Goal: Task Accomplishment & Management: Use online tool/utility

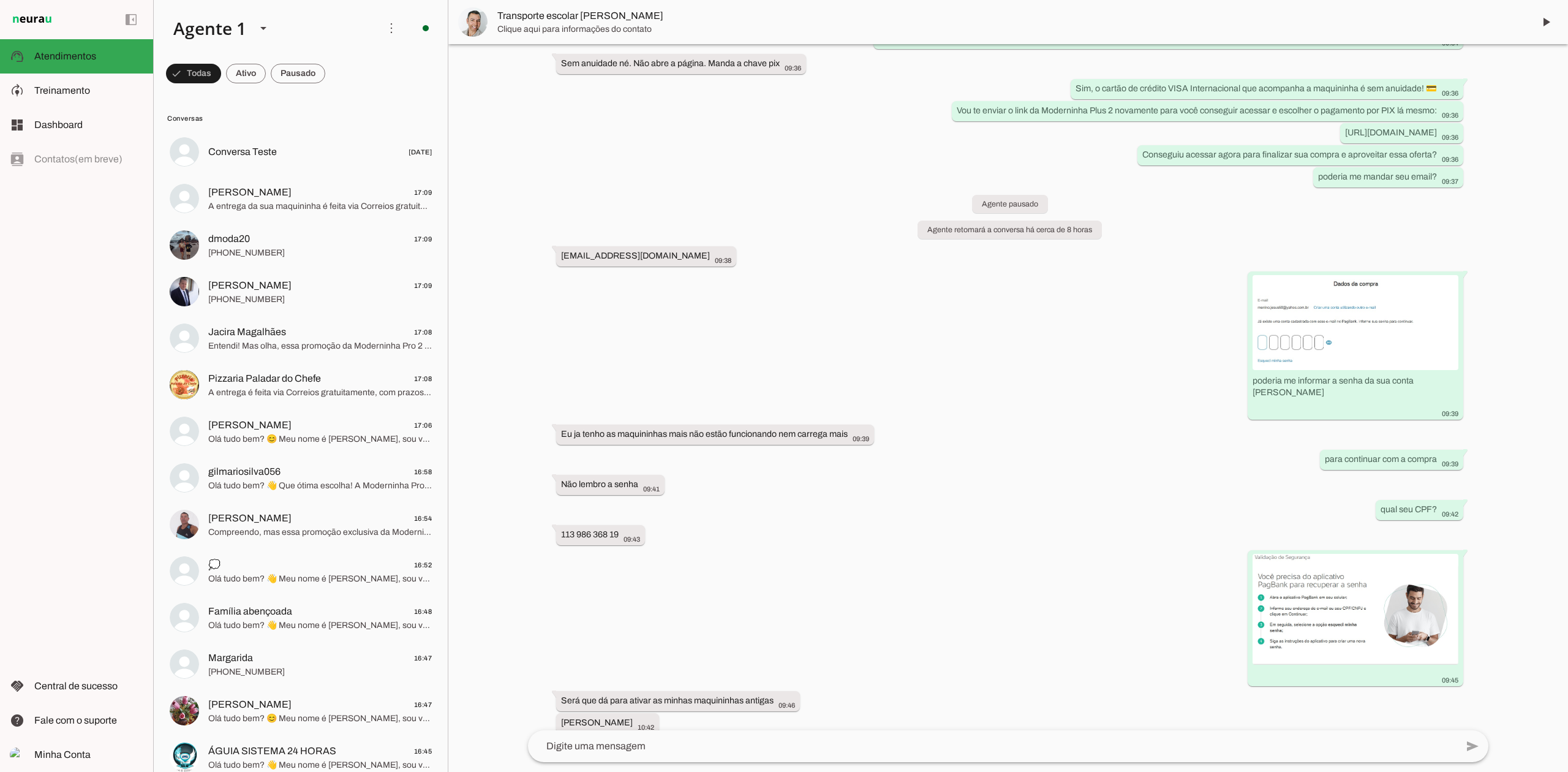
scroll to position [861, 0]
click at [134, 214] on div "left_panel_open left_panel_close" at bounding box center [76, 386] width 153 height 772
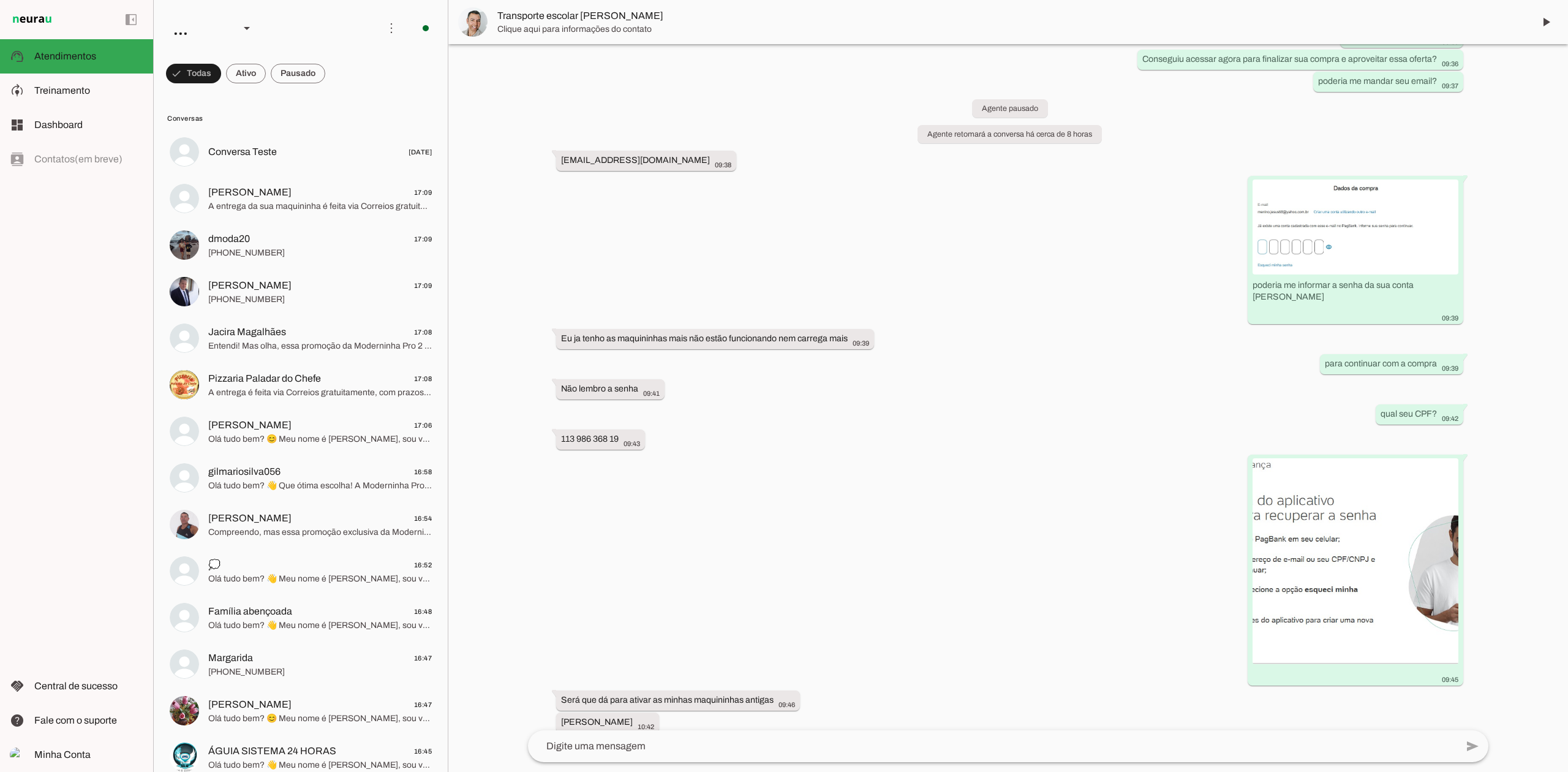
scroll to position [861, 0]
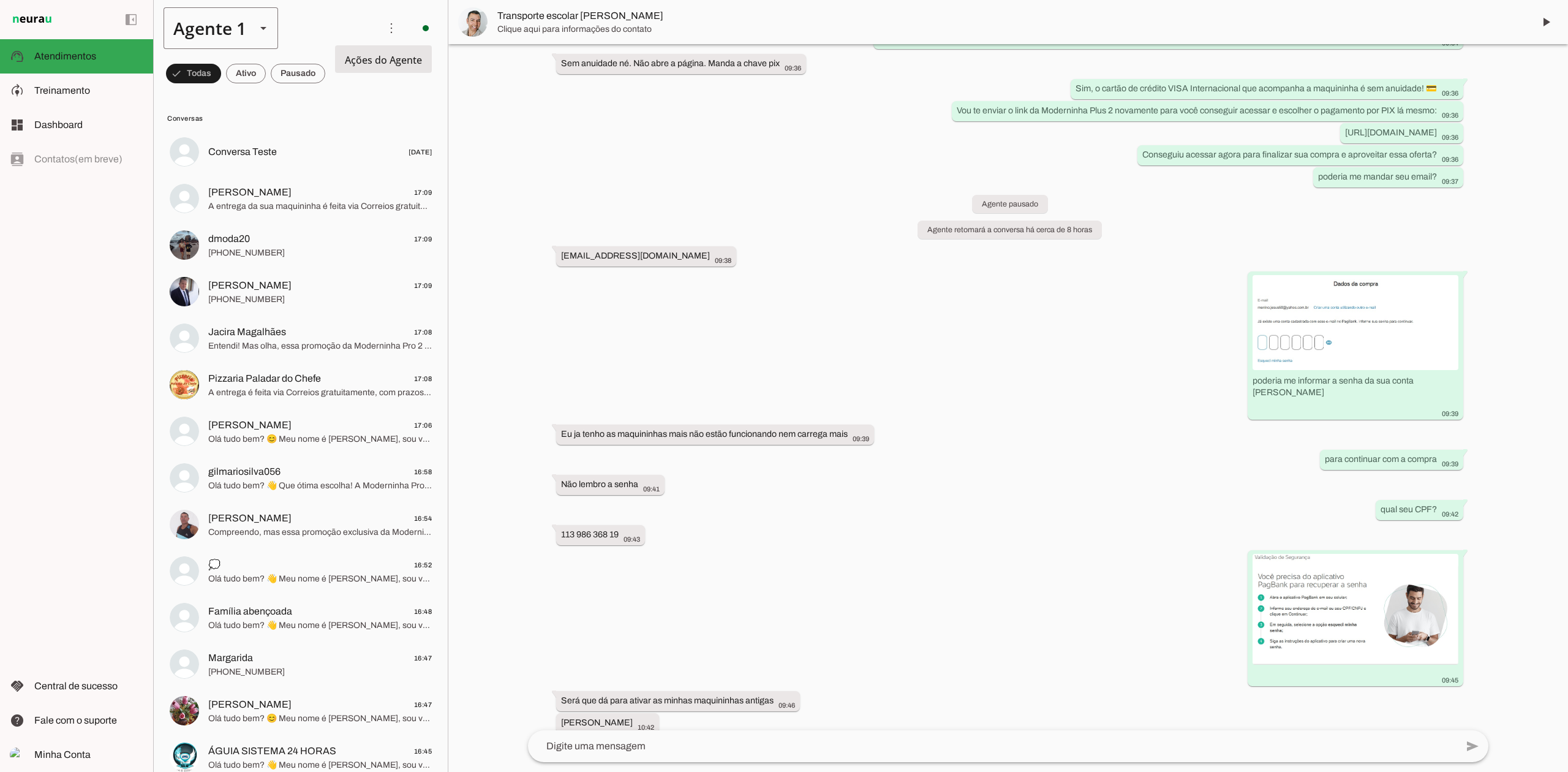
click at [268, 33] on slot at bounding box center [263, 28] width 15 height 15
click at [327, 96] on md-item "Agente 3" at bounding box center [384, 78] width 114 height 34
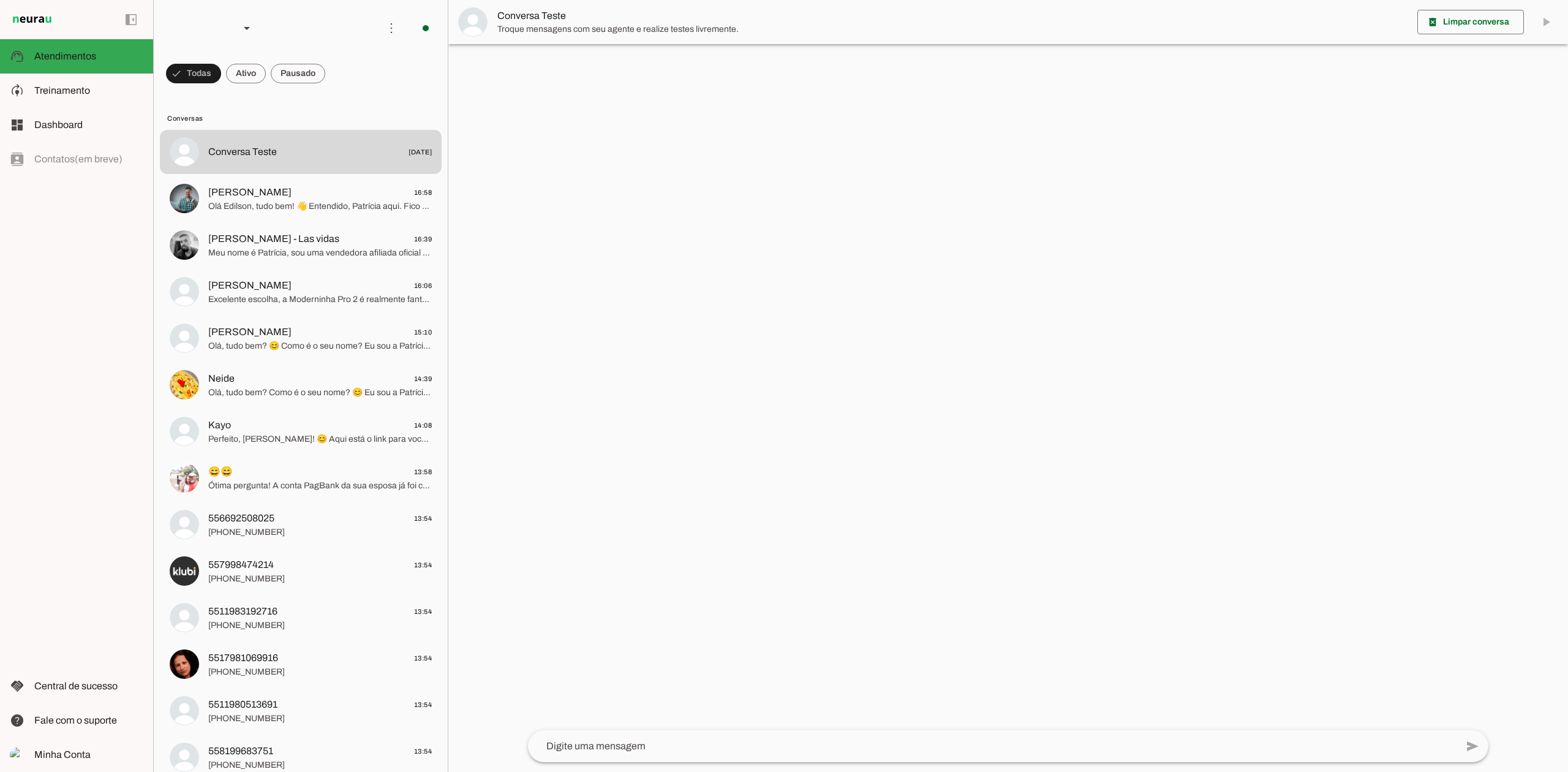
click at [73, 321] on div "left_panel_open left_panel_close" at bounding box center [76, 386] width 153 height 772
click at [261, 18] on div at bounding box center [247, 28] width 29 height 41
click at [327, 96] on md-item "Agente 7" at bounding box center [384, 78] width 114 height 34
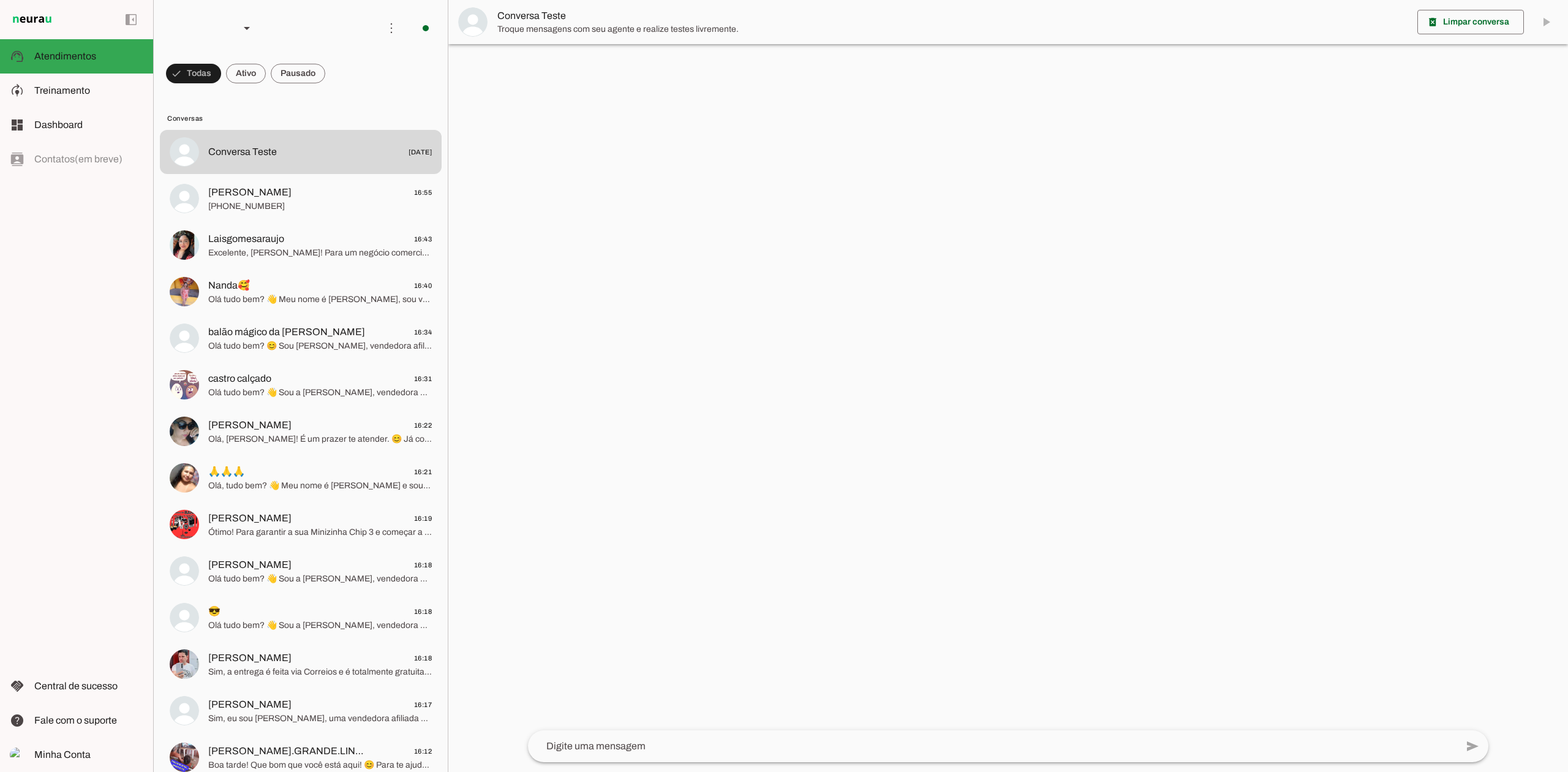
click at [94, 270] on div "left_panel_open left_panel_close" at bounding box center [76, 386] width 153 height 772
